Goal: Transaction & Acquisition: Purchase product/service

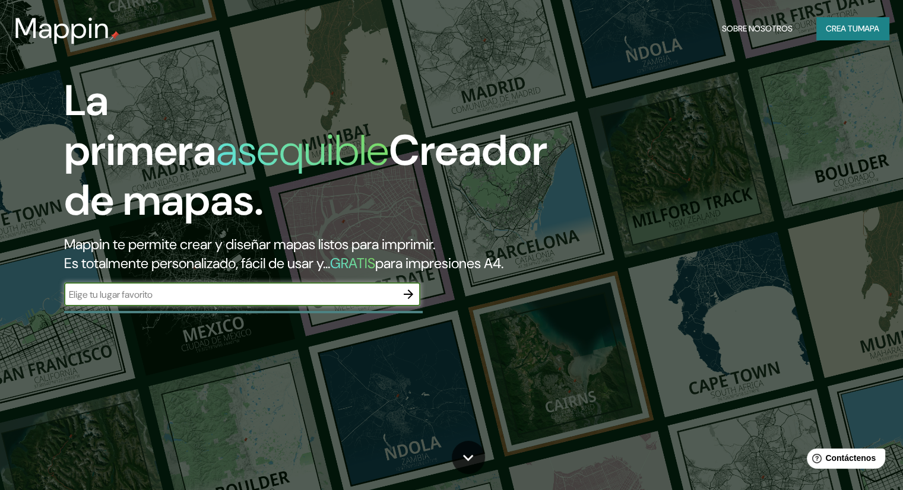
click at [281, 301] on input "text" at bounding box center [230, 295] width 332 height 14
type input "riva san [PERSON_NAME]"
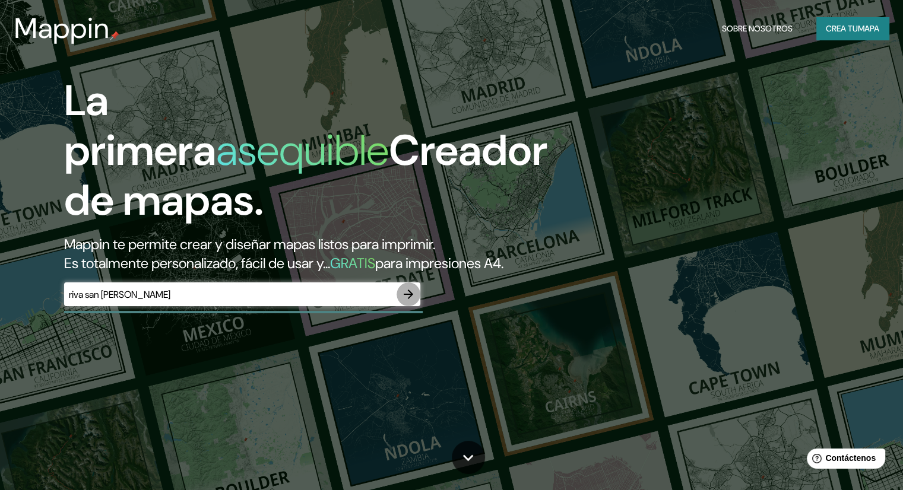
click at [409, 301] on icon "button" at bounding box center [408, 294] width 14 height 14
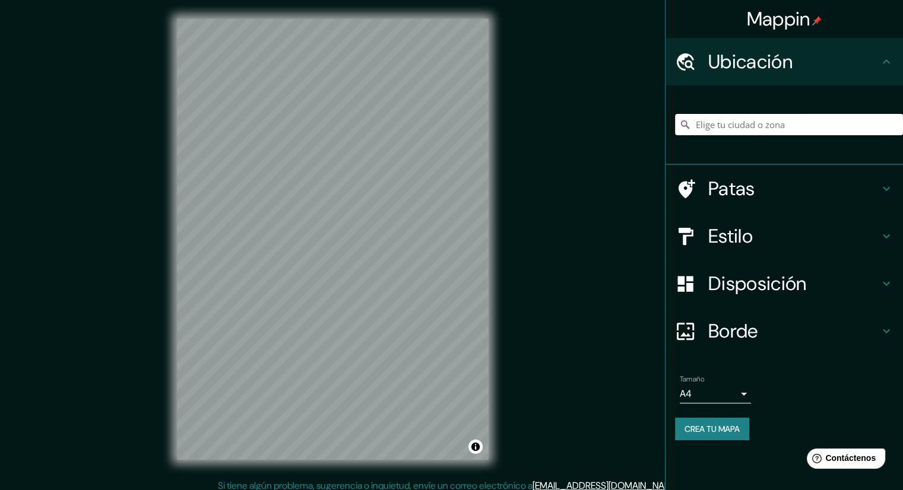
click at [723, 128] on input "Elige tu ciudad o zona" at bounding box center [789, 124] width 228 height 21
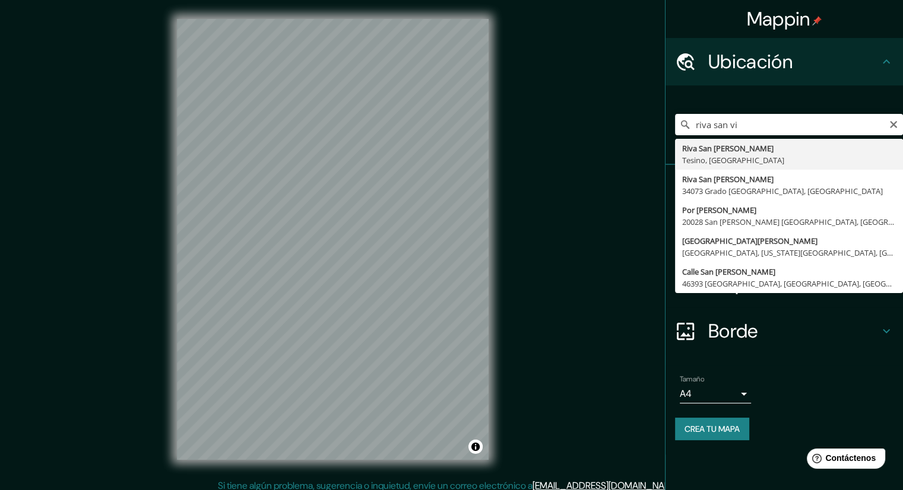
type input "Riva San [PERSON_NAME], [GEOGRAPHIC_DATA], [GEOGRAPHIC_DATA]"
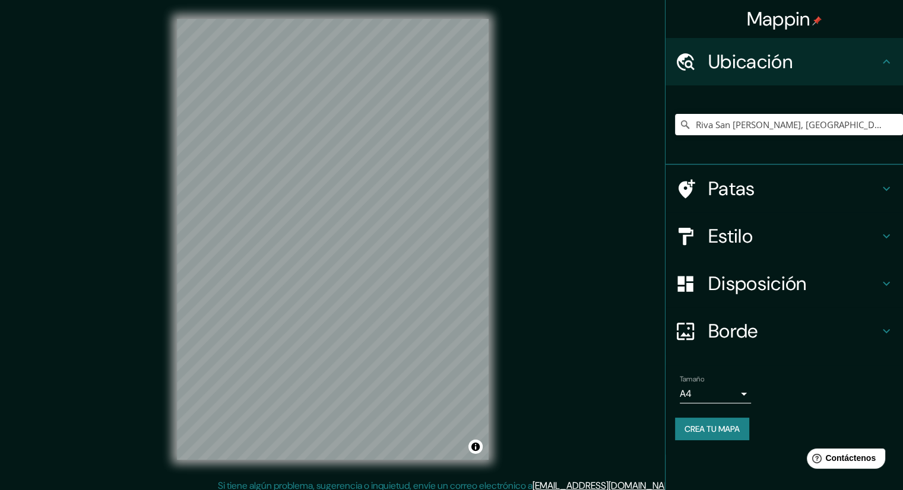
click at [841, 186] on h4 "Patas" at bounding box center [793, 189] width 171 height 24
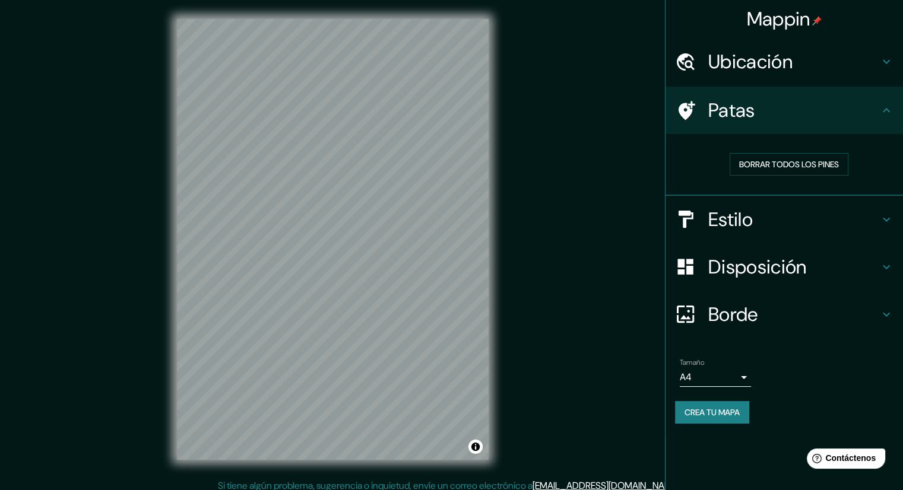
click at [869, 122] on div "Patas" at bounding box center [783, 110] width 237 height 47
click at [846, 214] on h4 "Estilo" at bounding box center [793, 220] width 171 height 24
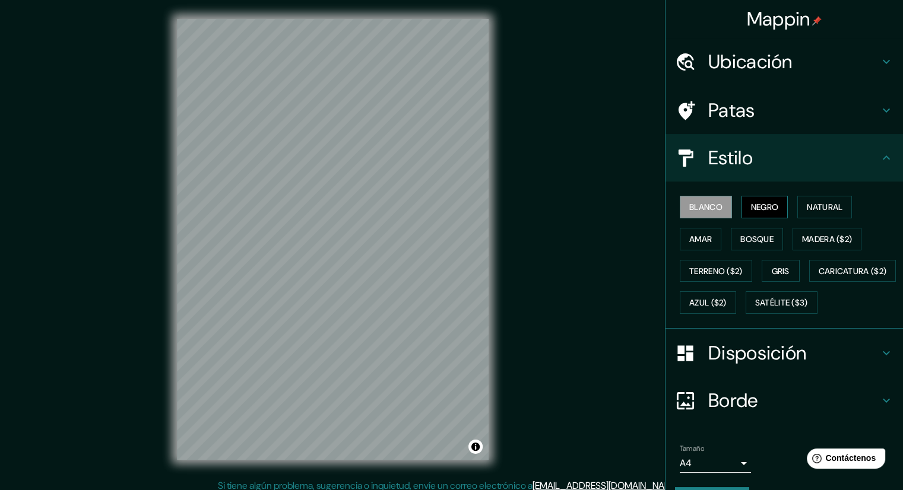
click at [755, 205] on font "Negro" at bounding box center [765, 207] width 28 height 11
click at [811, 205] on font "Natural" at bounding box center [824, 207] width 36 height 11
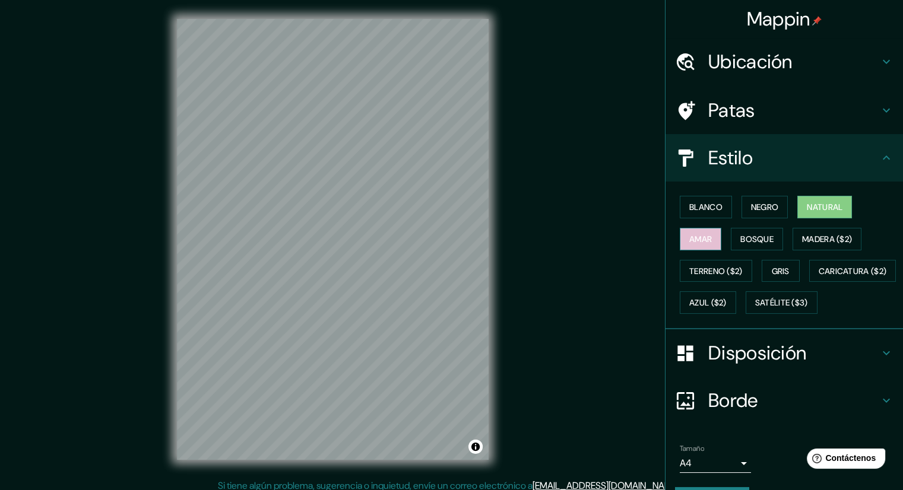
click at [706, 239] on button "Amar" at bounding box center [700, 239] width 42 height 23
click at [748, 228] on button "Bosque" at bounding box center [756, 239] width 52 height 23
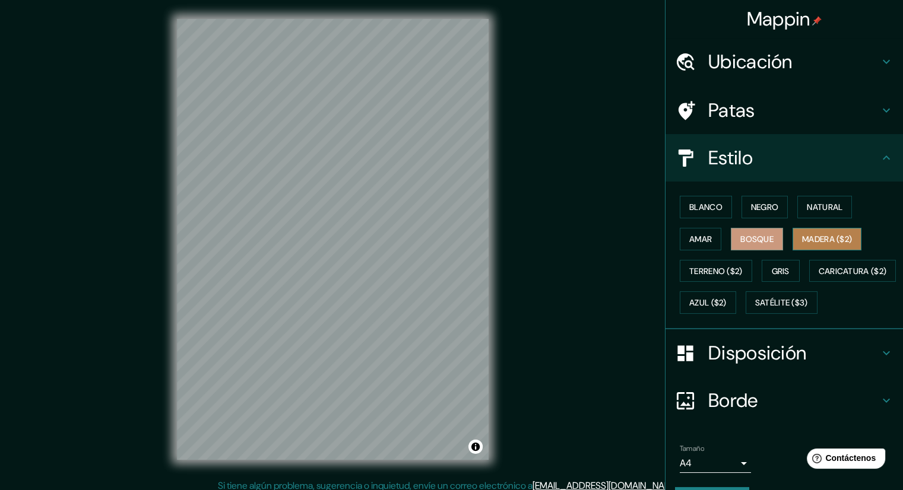
click at [811, 241] on font "Madera ($2)" at bounding box center [827, 239] width 50 height 11
click at [705, 274] on font "Terreno ($2)" at bounding box center [715, 271] width 53 height 11
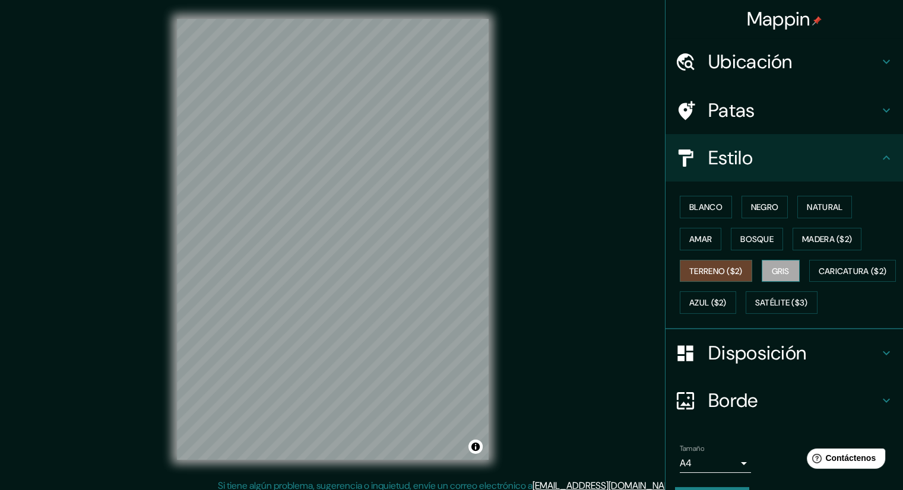
click at [784, 268] on button "Gris" at bounding box center [780, 271] width 38 height 23
click at [818, 198] on button "Natural" at bounding box center [824, 207] width 55 height 23
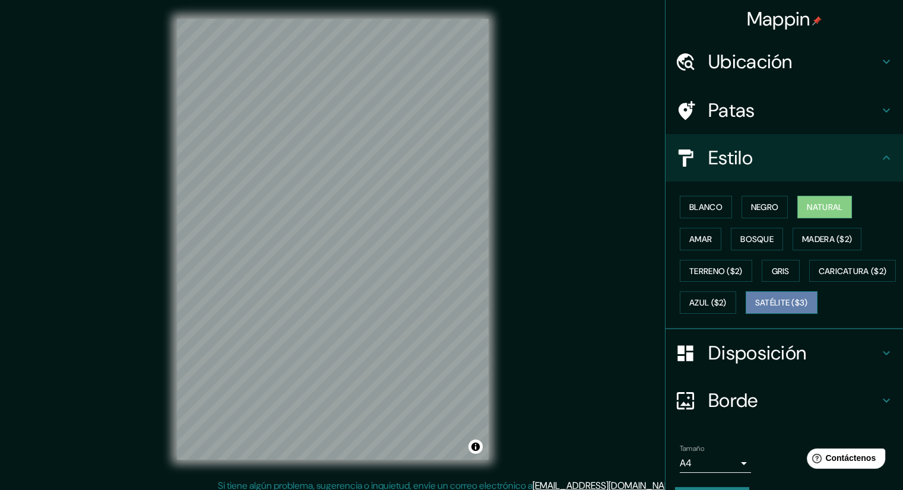
click at [755, 309] on font "Satélite ($3)" at bounding box center [781, 303] width 53 height 11
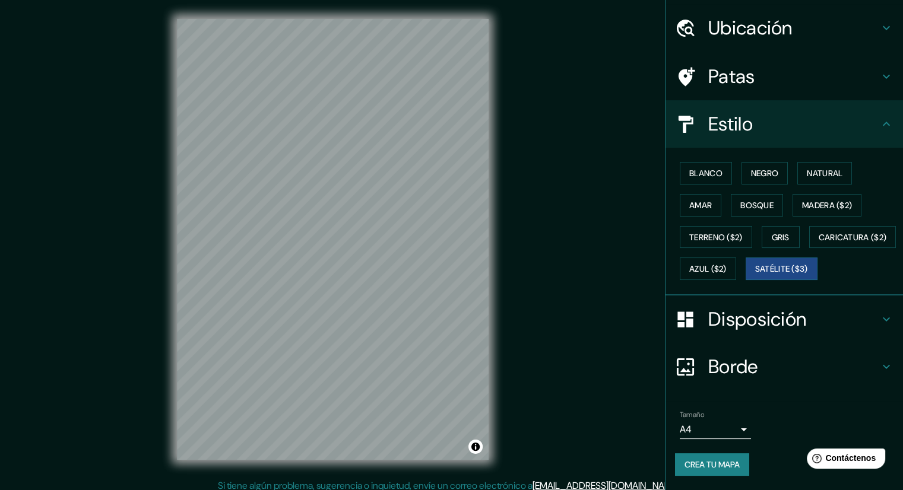
click at [879, 313] on icon at bounding box center [886, 319] width 14 height 14
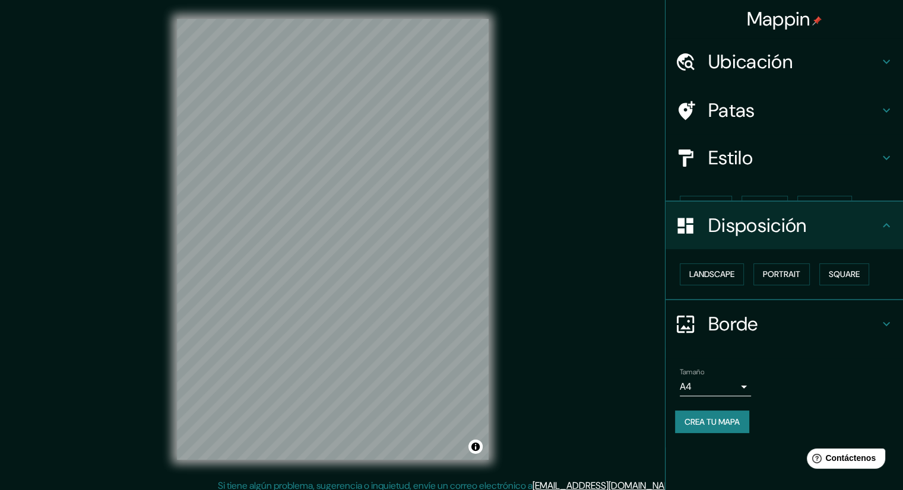
scroll to position [0, 0]
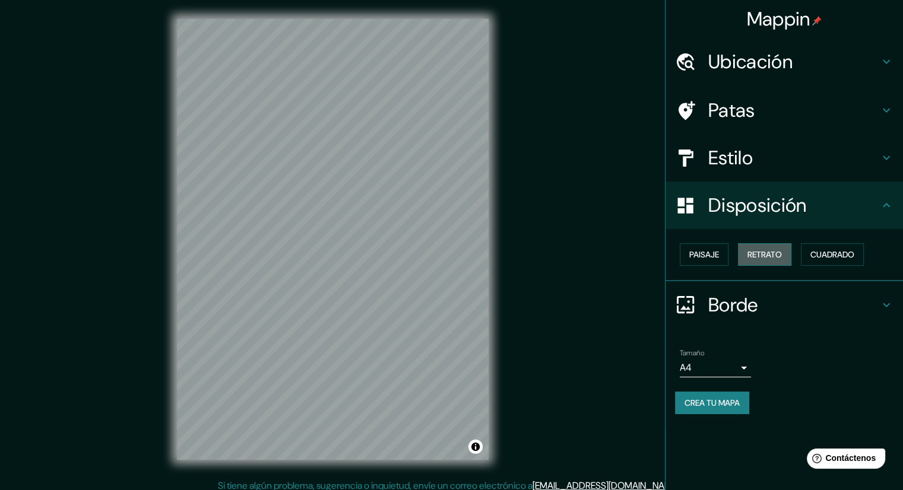
click at [764, 253] on font "Retrato" at bounding box center [764, 254] width 34 height 11
click at [712, 247] on font "Paisaje" at bounding box center [704, 254] width 30 height 15
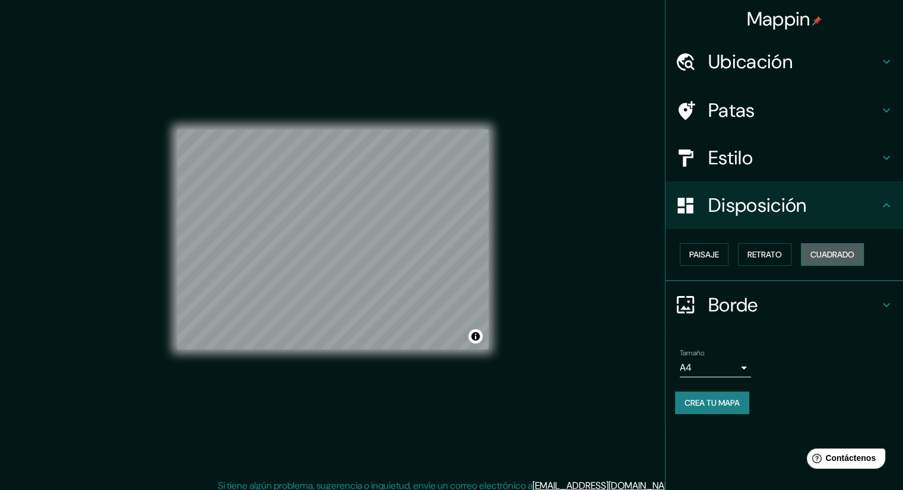
click at [826, 252] on font "Cuadrado" at bounding box center [832, 254] width 44 height 11
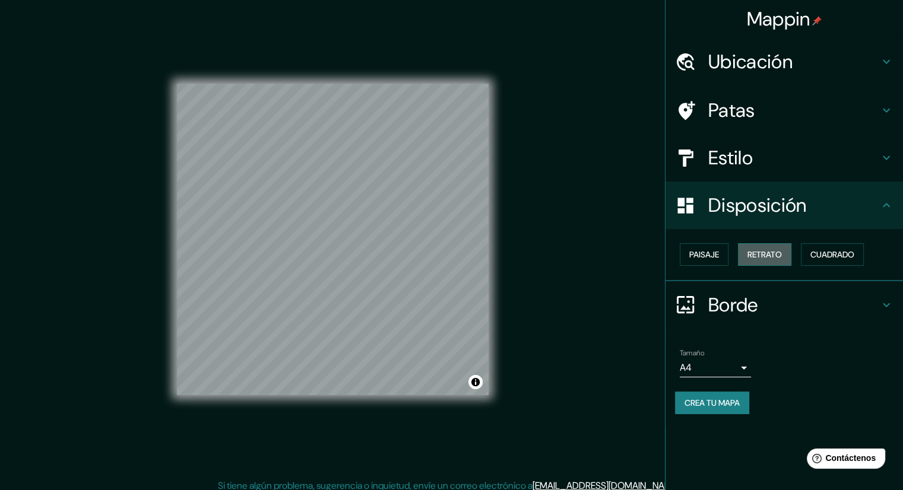
click at [774, 258] on font "Retrato" at bounding box center [764, 254] width 34 height 11
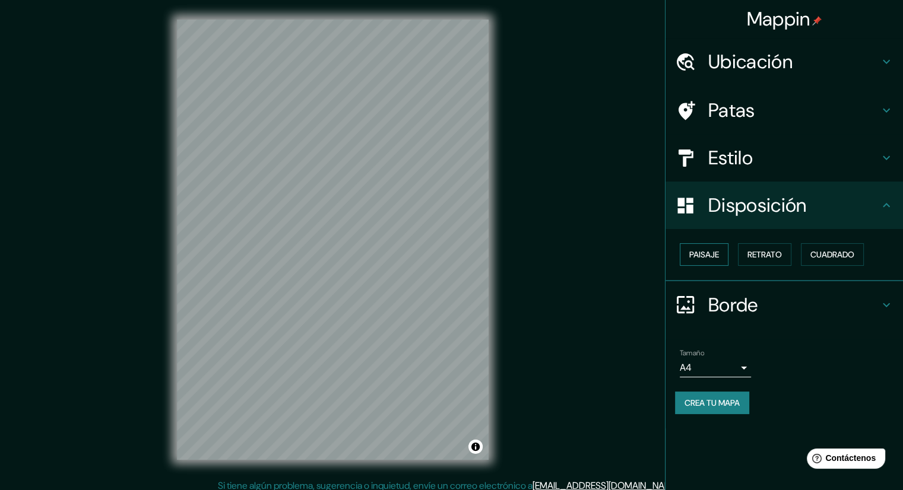
click at [718, 249] on font "Paisaje" at bounding box center [704, 254] width 30 height 11
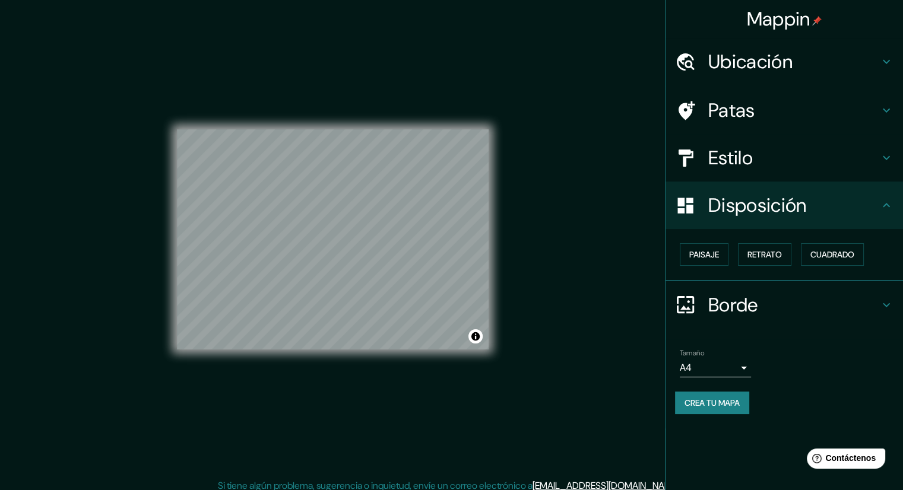
scroll to position [8, 0]
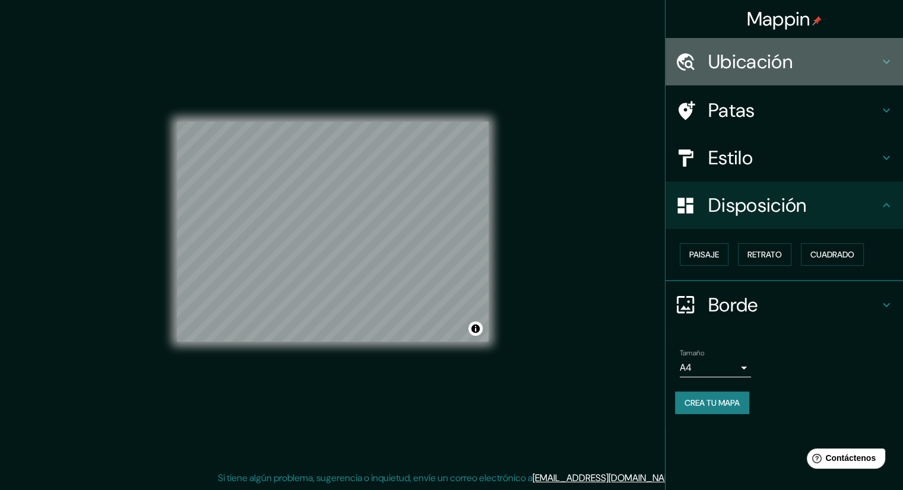
click at [784, 67] on font "Ubicación" at bounding box center [750, 61] width 84 height 25
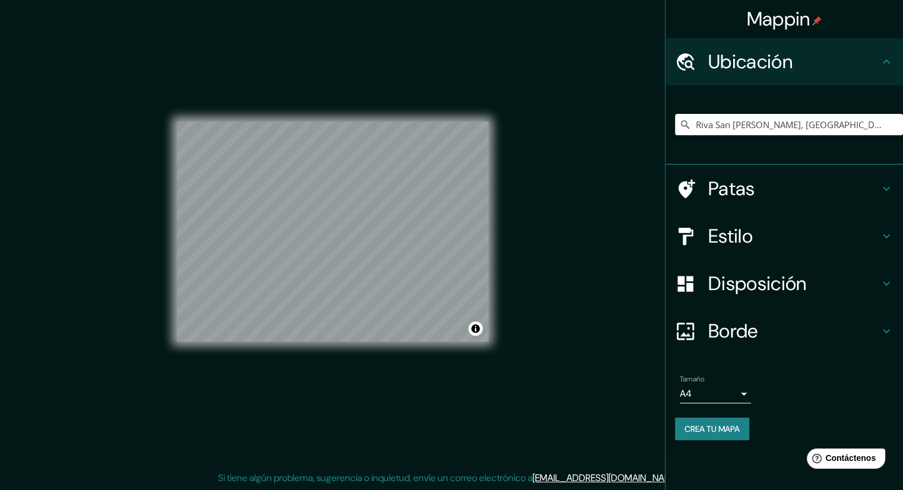
drag, startPoint x: 826, startPoint y: 59, endPoint x: 755, endPoint y: 231, distance: 186.0
click at [755, 231] on ul "Ubicación Riva San [PERSON_NAME], [GEOGRAPHIC_DATA], [GEOGRAPHIC_DATA] Patas Es…" at bounding box center [783, 246] width 237 height 417
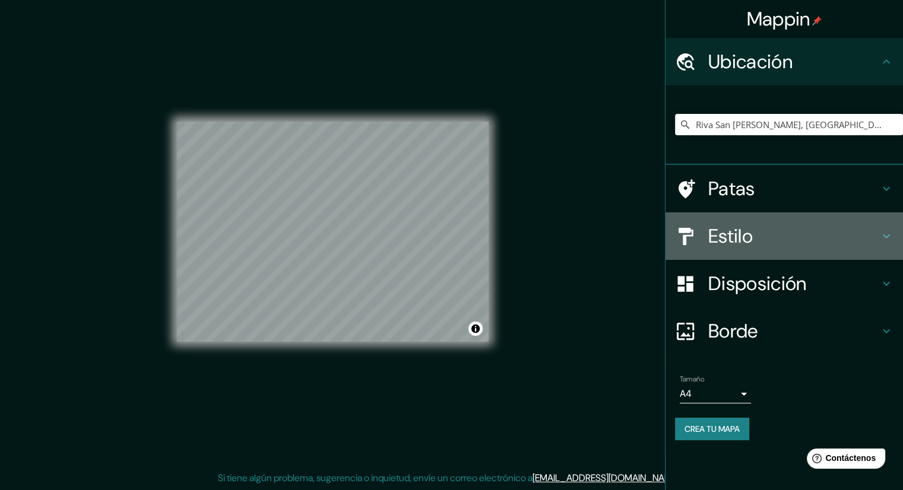
click at [755, 231] on h4 "Estilo" at bounding box center [793, 236] width 171 height 24
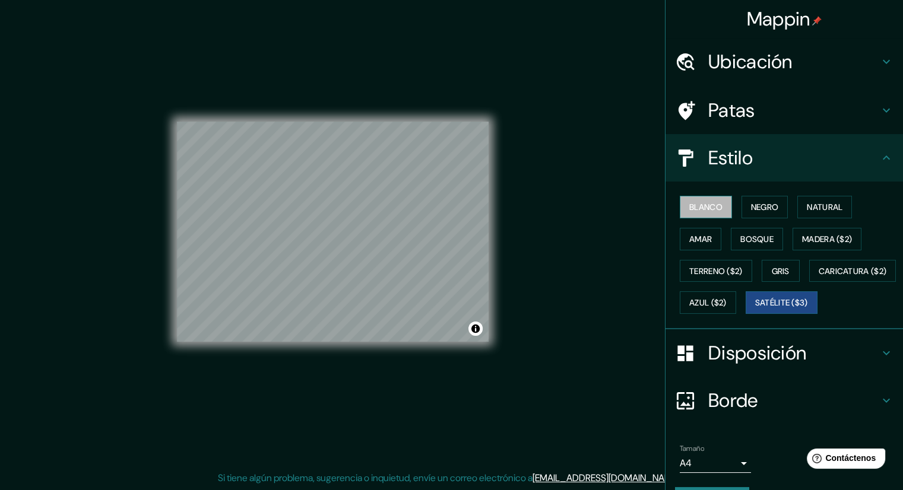
click at [695, 209] on font "Blanco" at bounding box center [705, 207] width 33 height 11
click at [755, 309] on font "Satélite ($3)" at bounding box center [781, 303] width 53 height 11
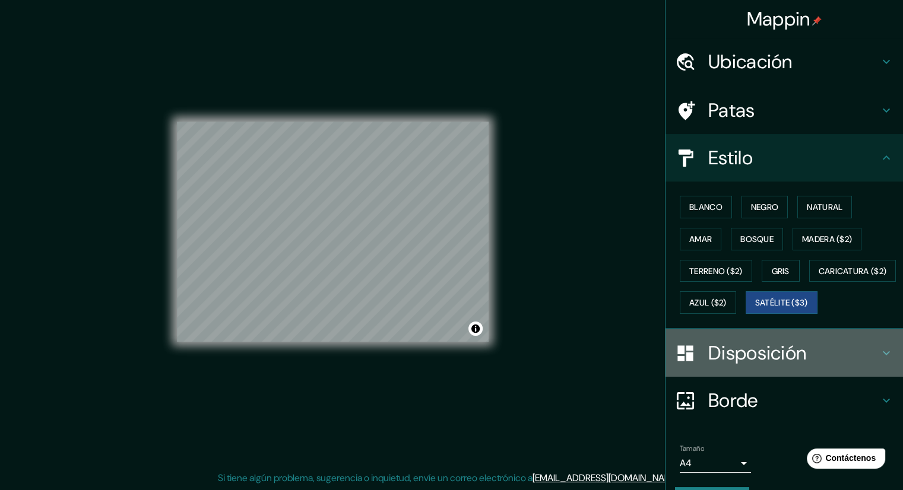
click at [800, 365] on h4 "Disposición" at bounding box center [793, 353] width 171 height 24
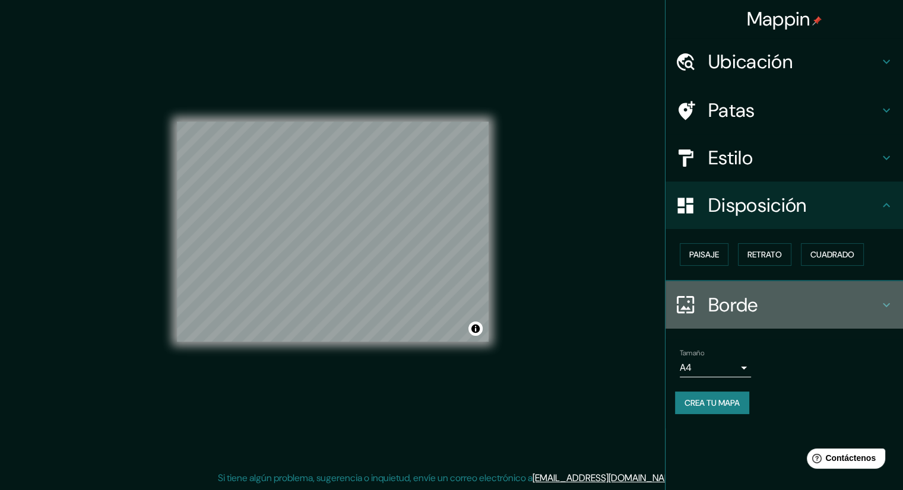
click at [831, 297] on h4 "Borde" at bounding box center [793, 305] width 171 height 24
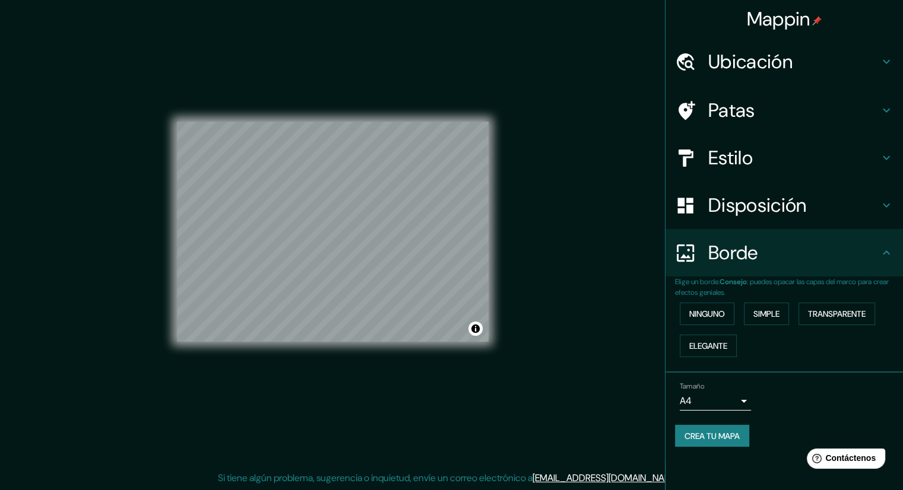
scroll to position [7, 0]
